Goal: Information Seeking & Learning: Learn about a topic

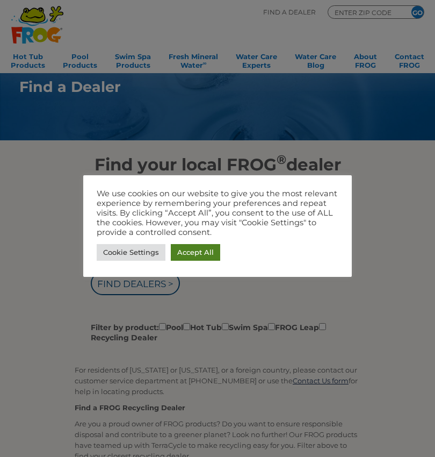
click at [214, 248] on link "Accept All" at bounding box center [195, 252] width 49 height 17
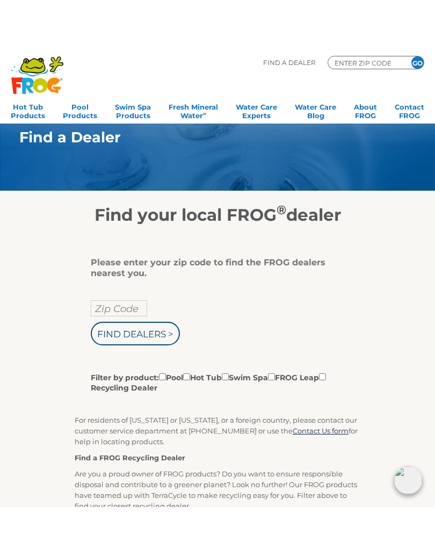
scroll to position [76, 0]
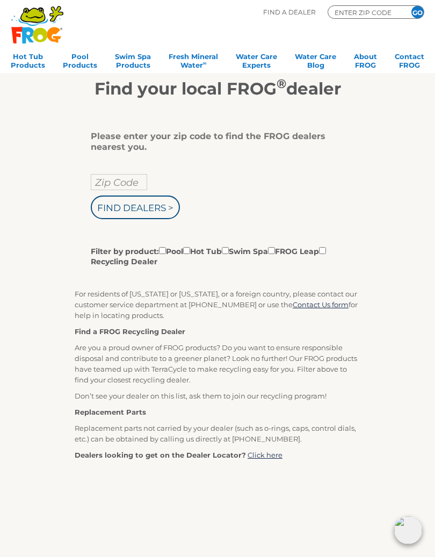
click at [107, 188] on input "Zip Code" at bounding box center [119, 182] width 56 height 16
type input "64668"
click at [136, 210] on input "Find Dealers >" at bounding box center [135, 208] width 89 height 24
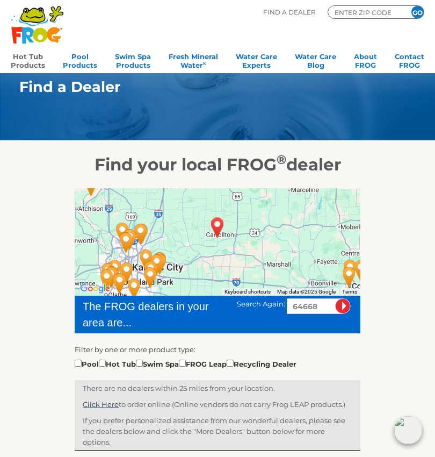
click at [32, 64] on link "Hot Tub Products" at bounding box center [28, 59] width 34 height 21
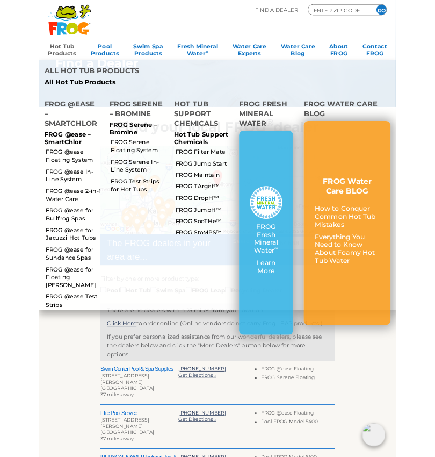
scroll to position [1, 0]
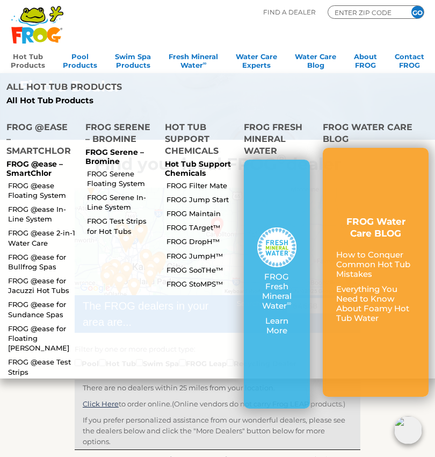
click at [35, 252] on link "FROG @ease for Bullfrog Spas" at bounding box center [42, 261] width 68 height 19
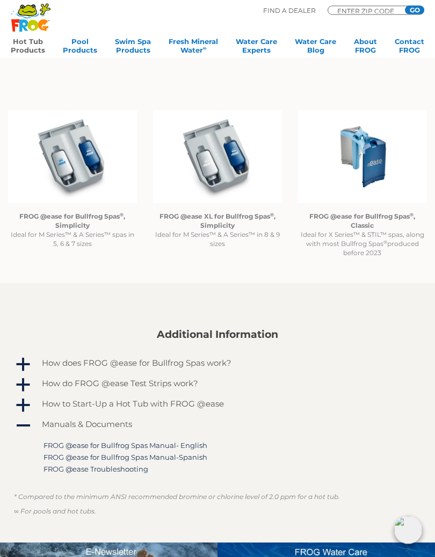
scroll to position [799, 0]
click at [219, 226] on strong "FROG @ease XL for Bullfrog Spas ® , Simplicity" at bounding box center [218, 220] width 116 height 17
click at [229, 166] on img at bounding box center [217, 156] width 129 height 93
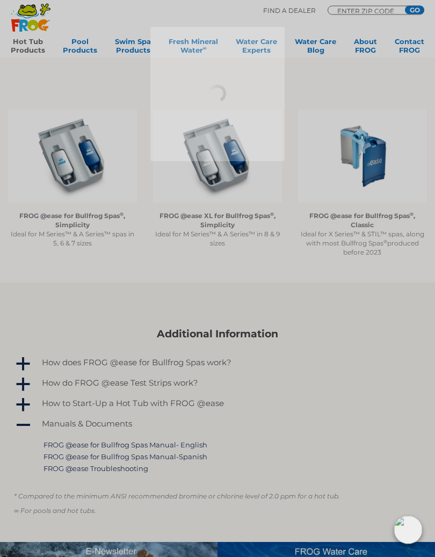
scroll to position [799, 0]
